Goal: Entertainment & Leisure: Browse casually

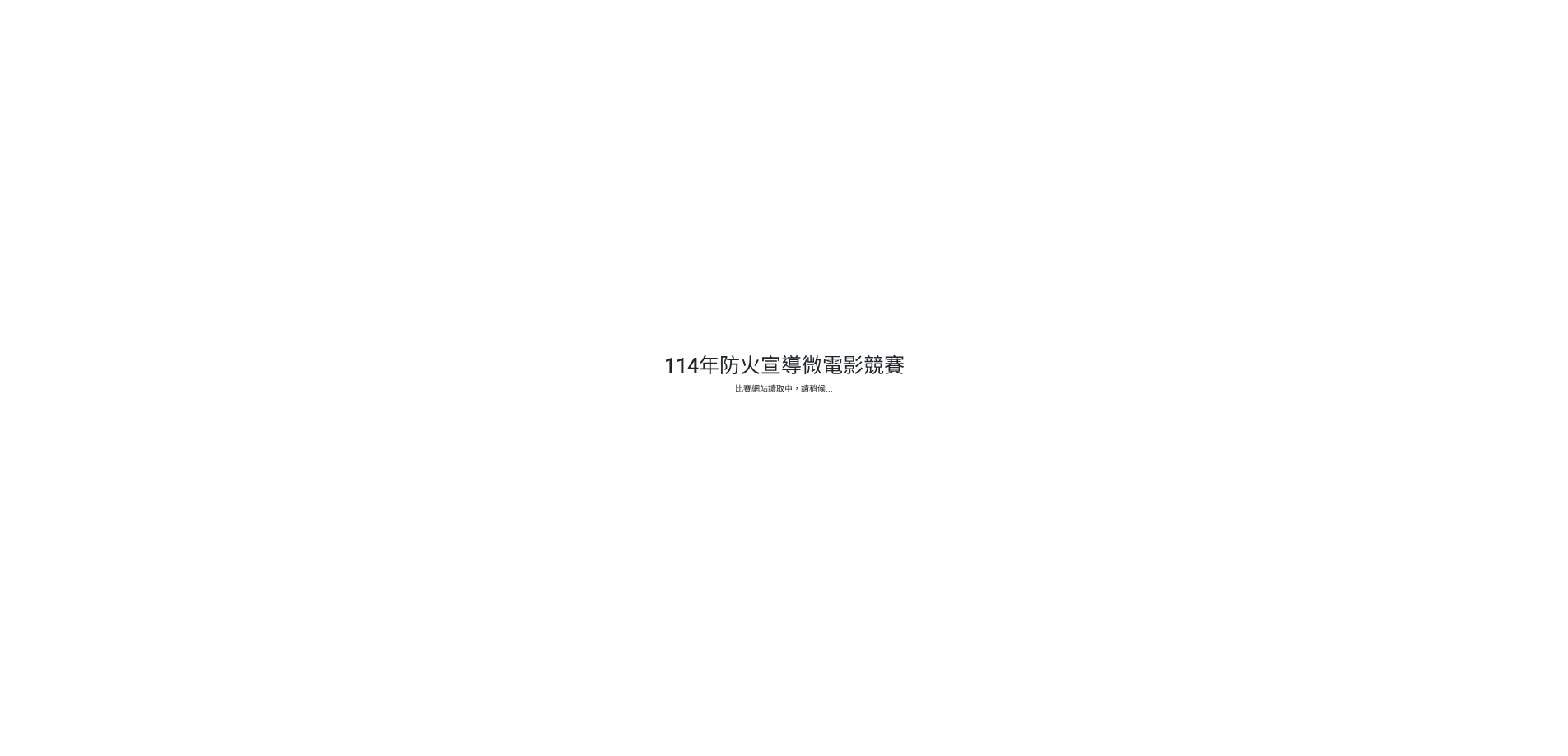
click at [772, 422] on div at bounding box center [784, 378] width 1568 height 756
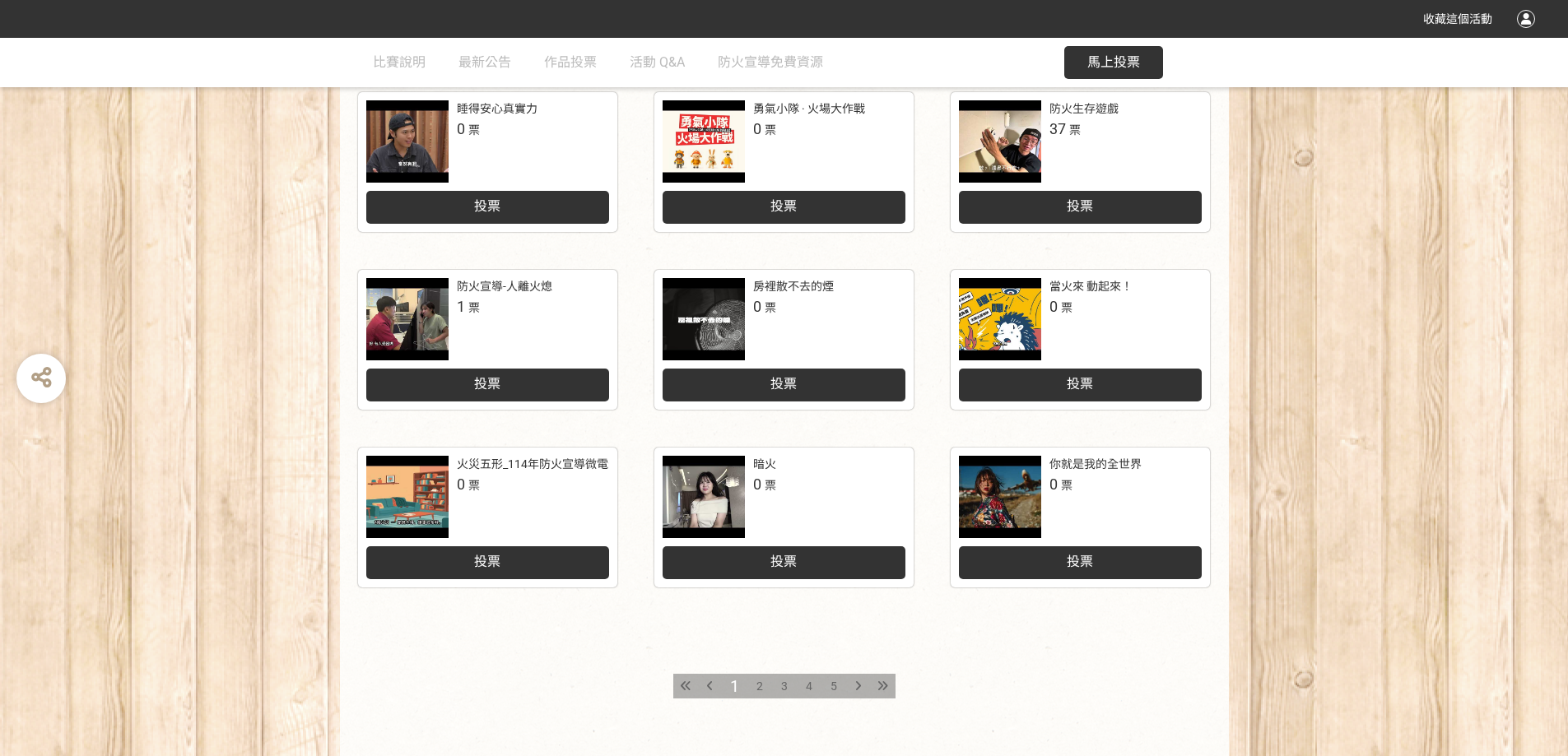
scroll to position [658, 0]
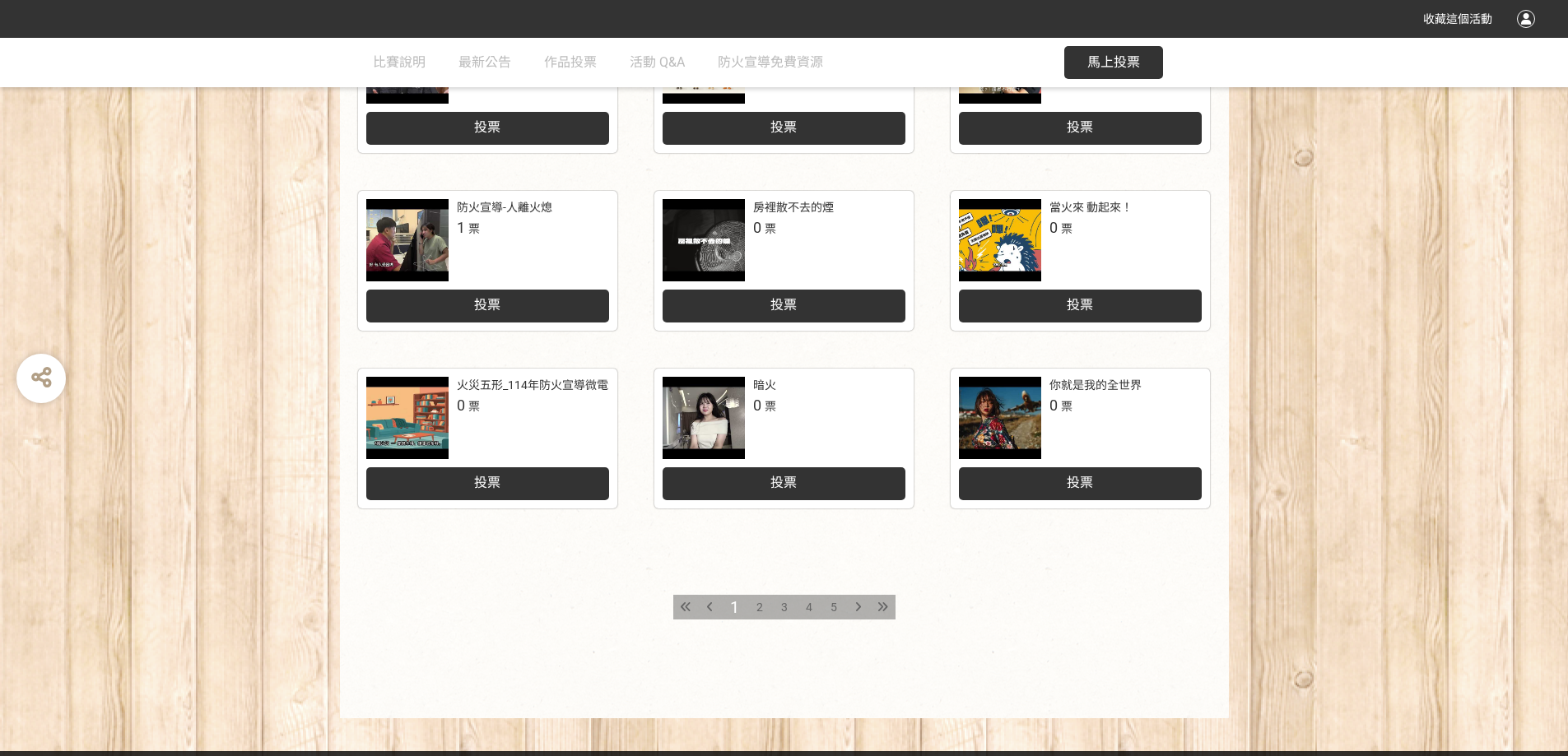
click at [752, 613] on div "2" at bounding box center [760, 608] width 25 height 25
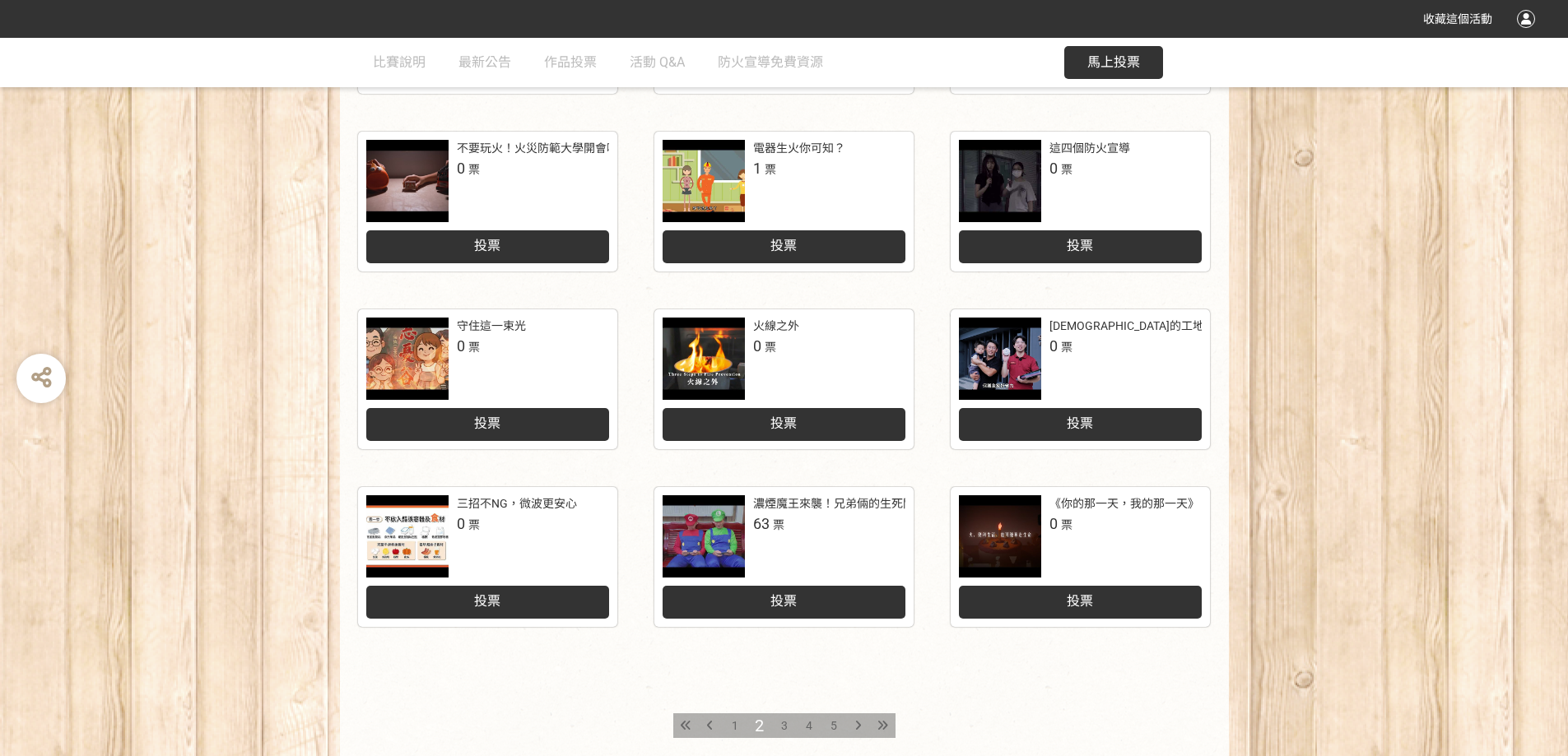
scroll to position [675, 0]
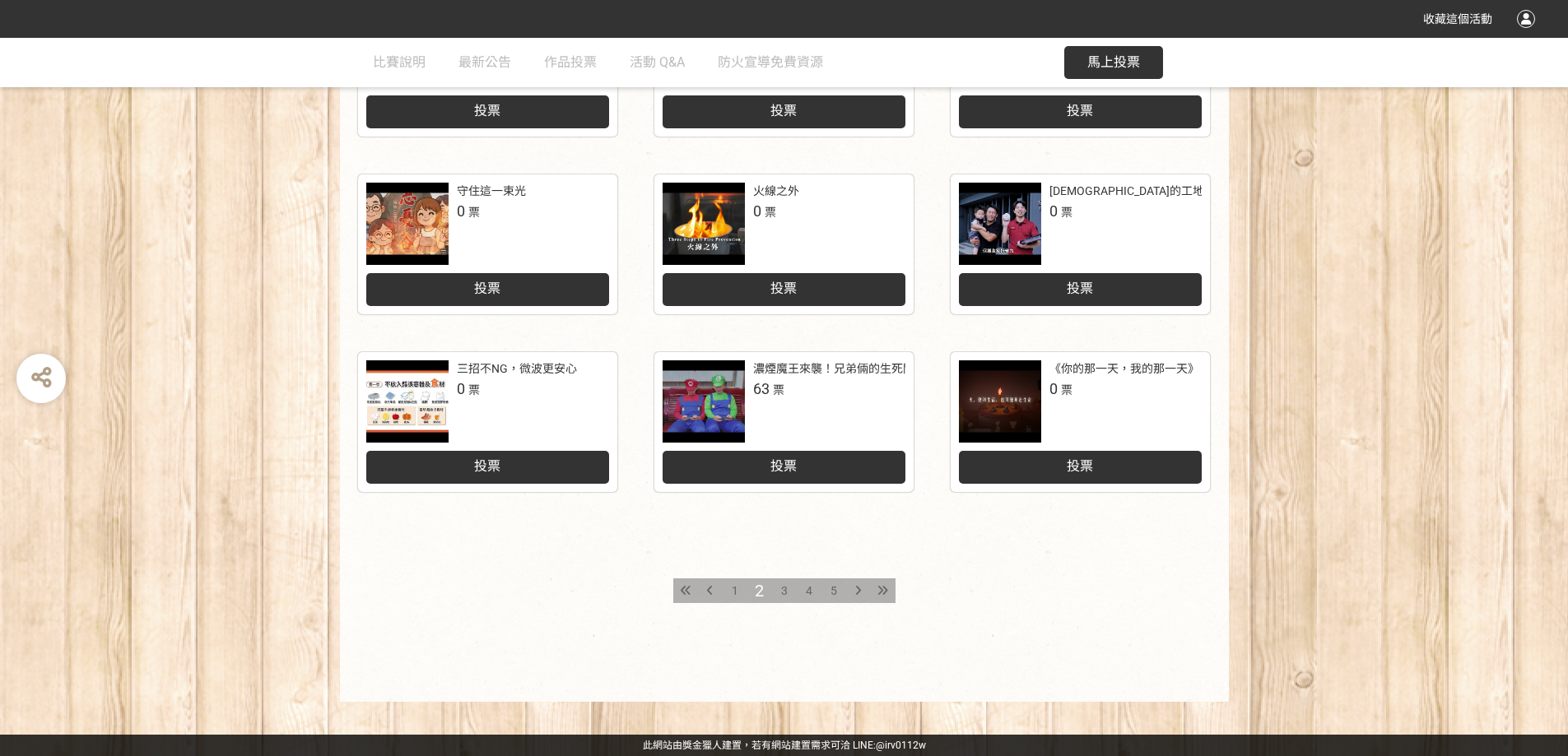
click at [785, 589] on span "3" at bounding box center [784, 591] width 7 height 13
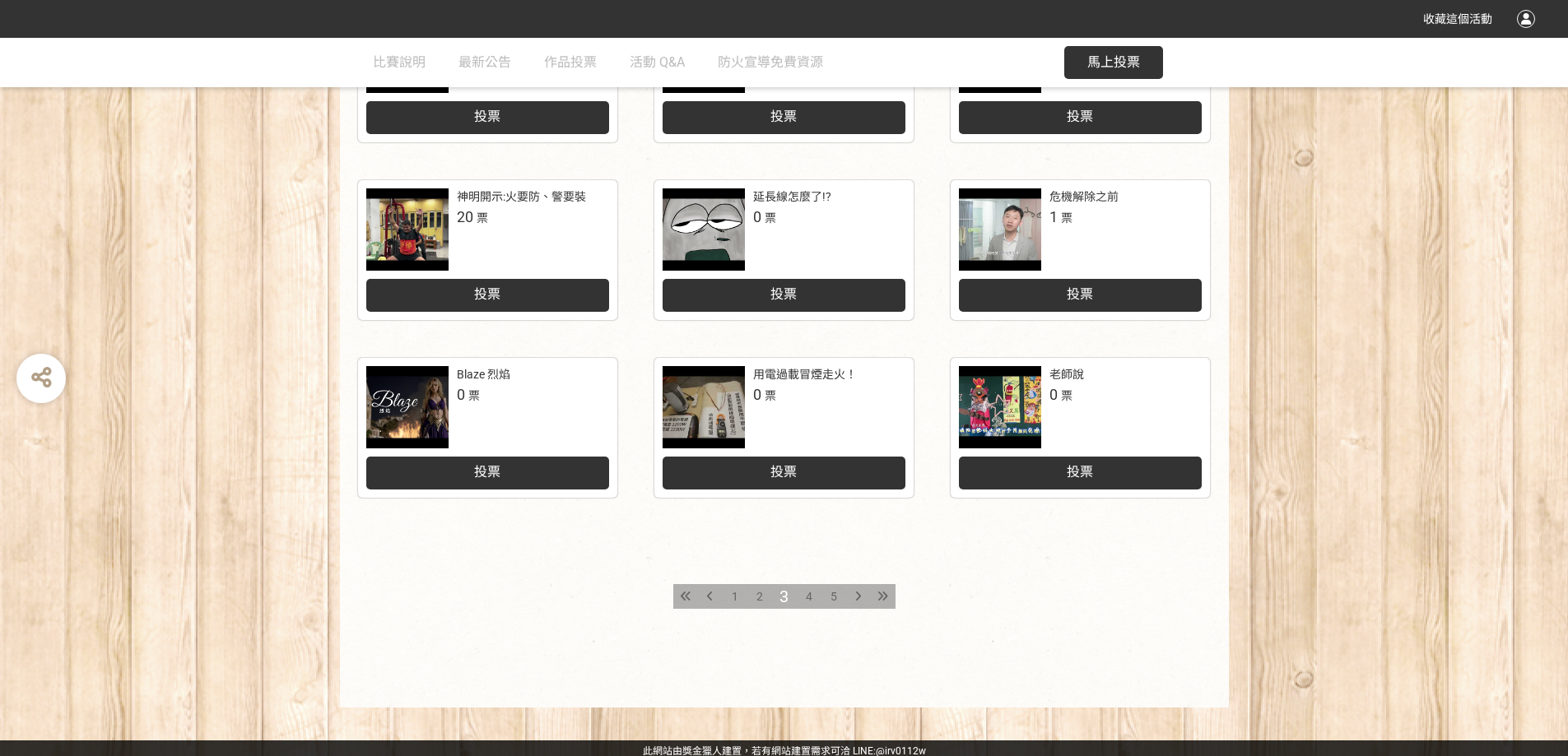
scroll to position [675, 0]
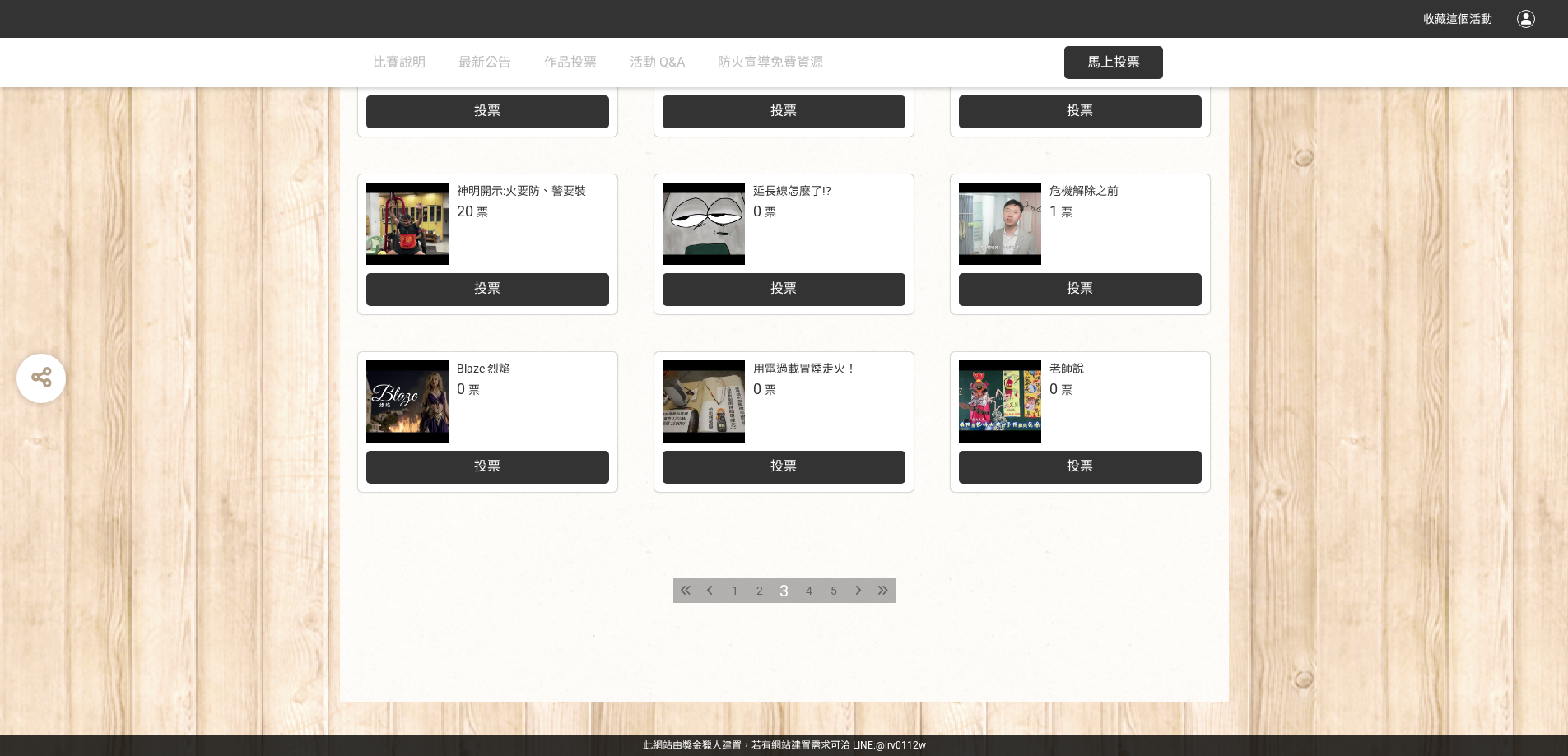
click at [810, 587] on span "4" at bounding box center [809, 591] width 7 height 13
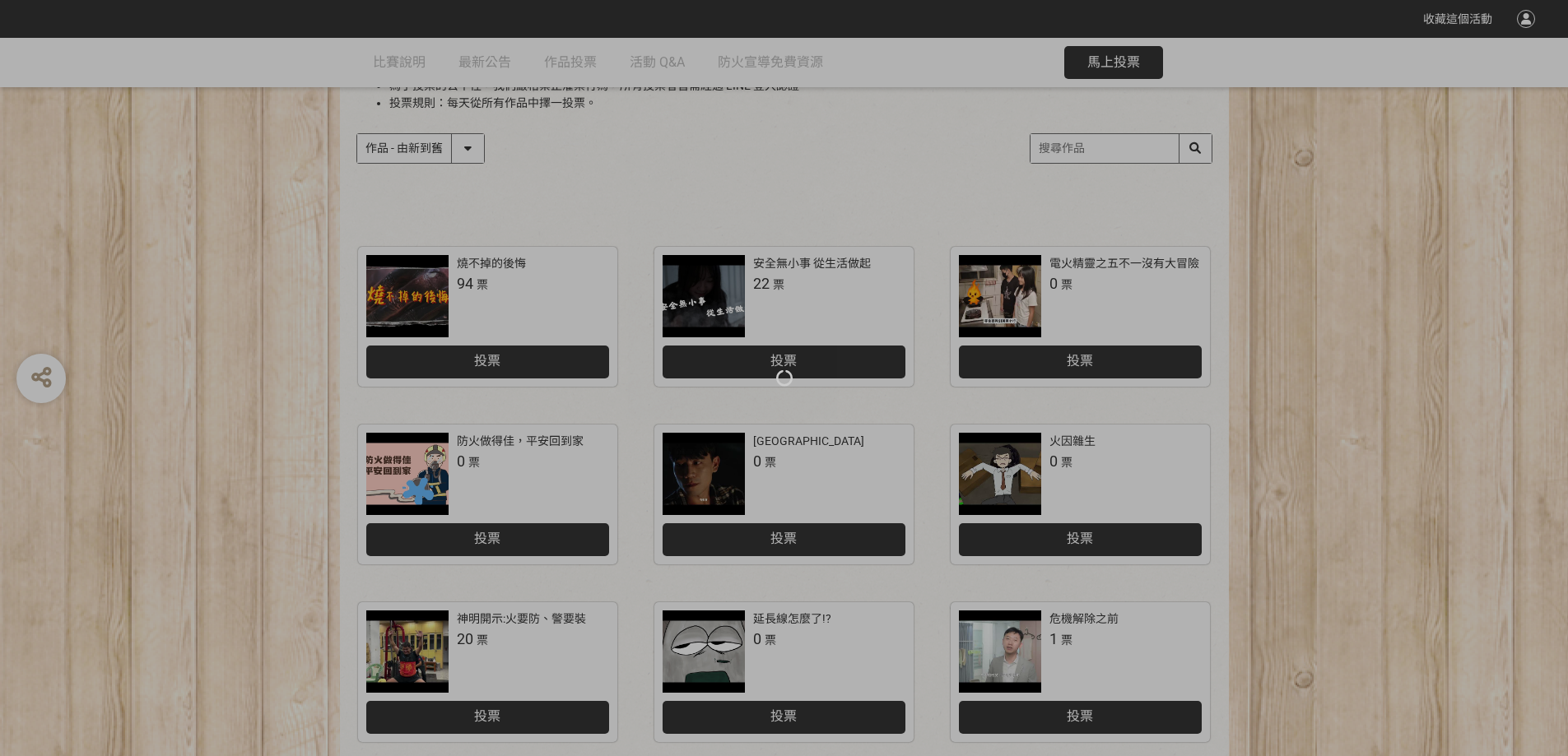
scroll to position [658, 0]
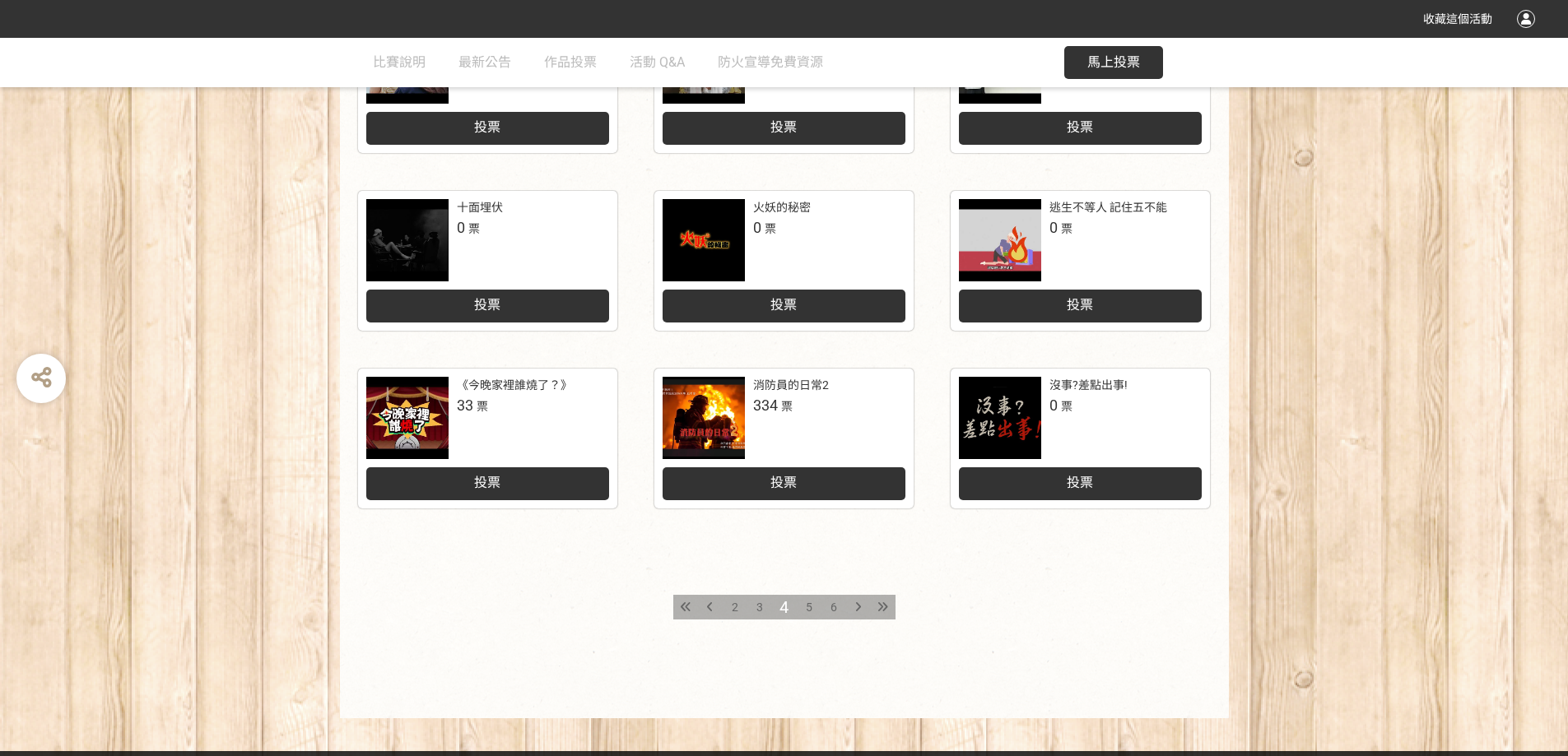
click at [828, 608] on div "6" at bounding box center [834, 608] width 25 height 25
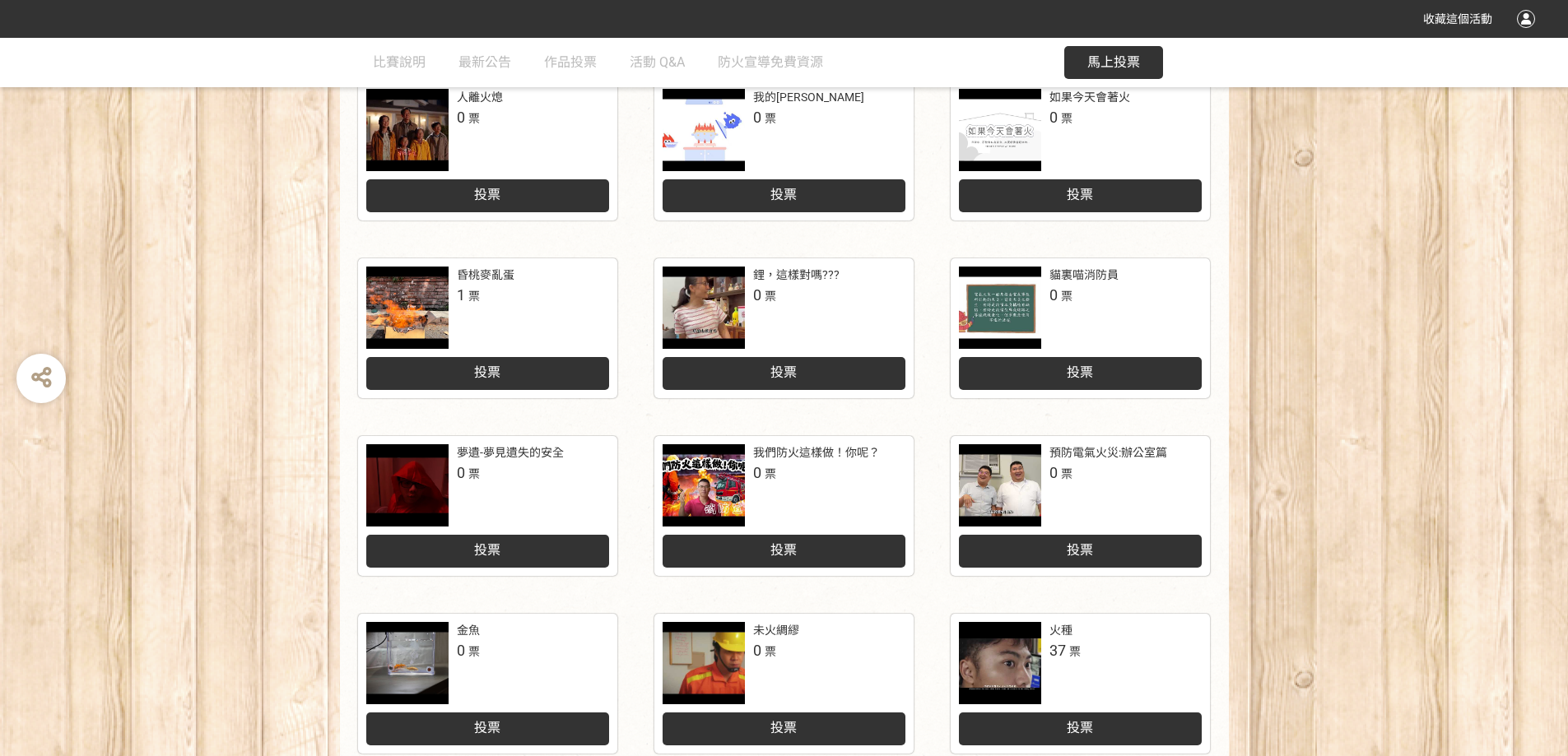
scroll to position [329, 0]
